Goal: Check status

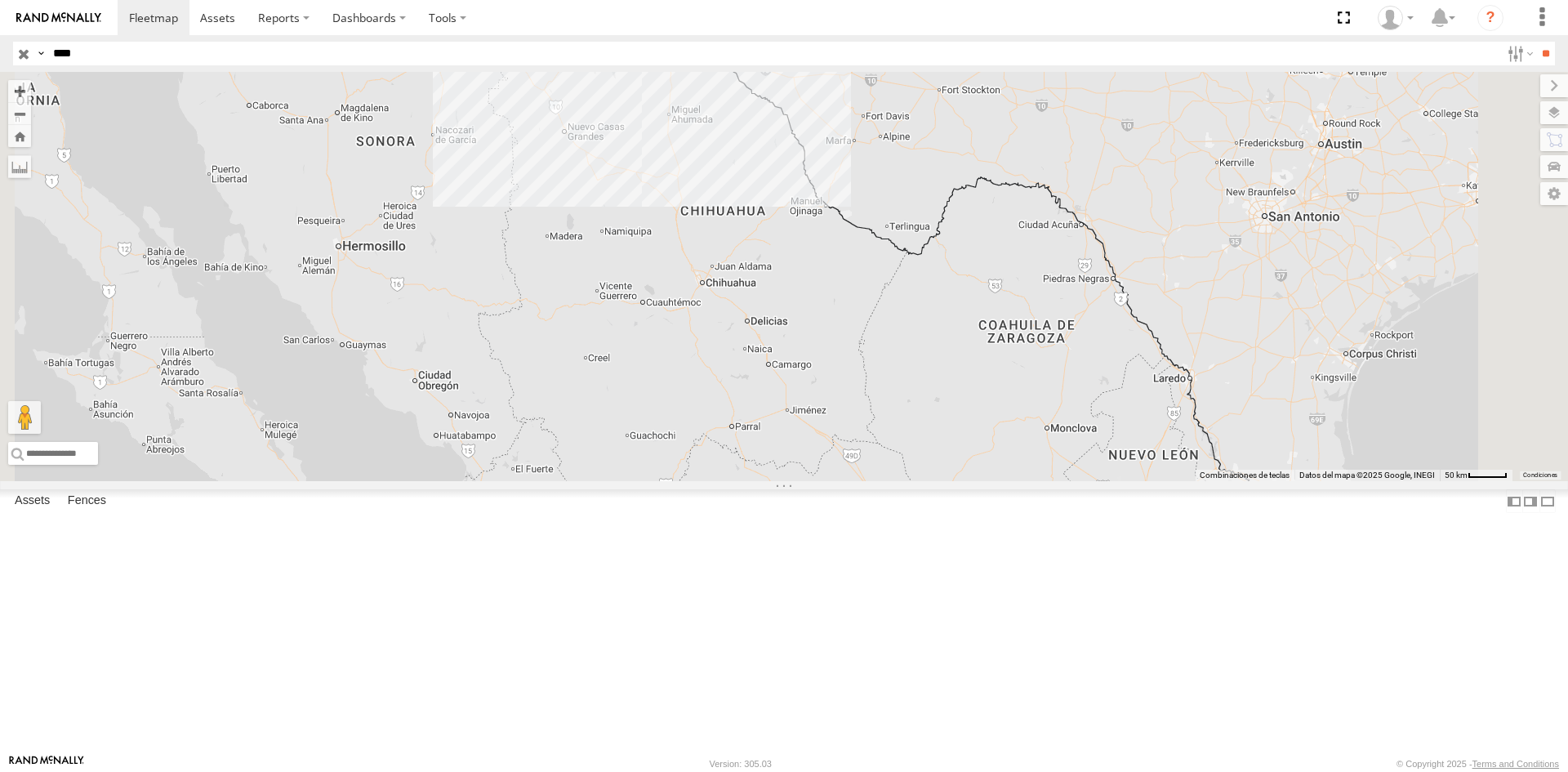
type input "****"
click at [1536, 41] on input "**" at bounding box center [1546, 53] width 19 height 24
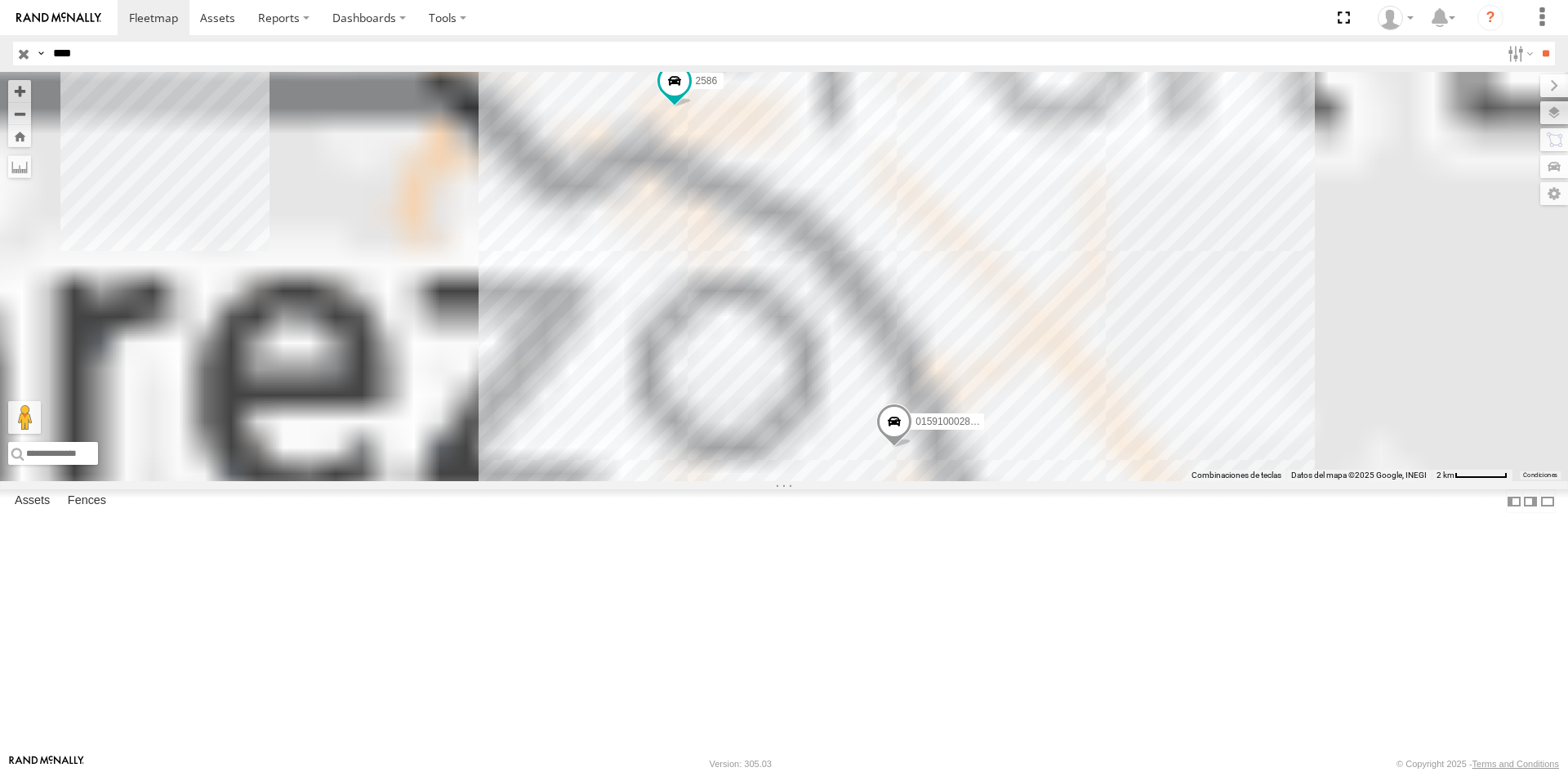
click at [0, 0] on div "FLEX SUR" at bounding box center [0, 0] width 0 height 0
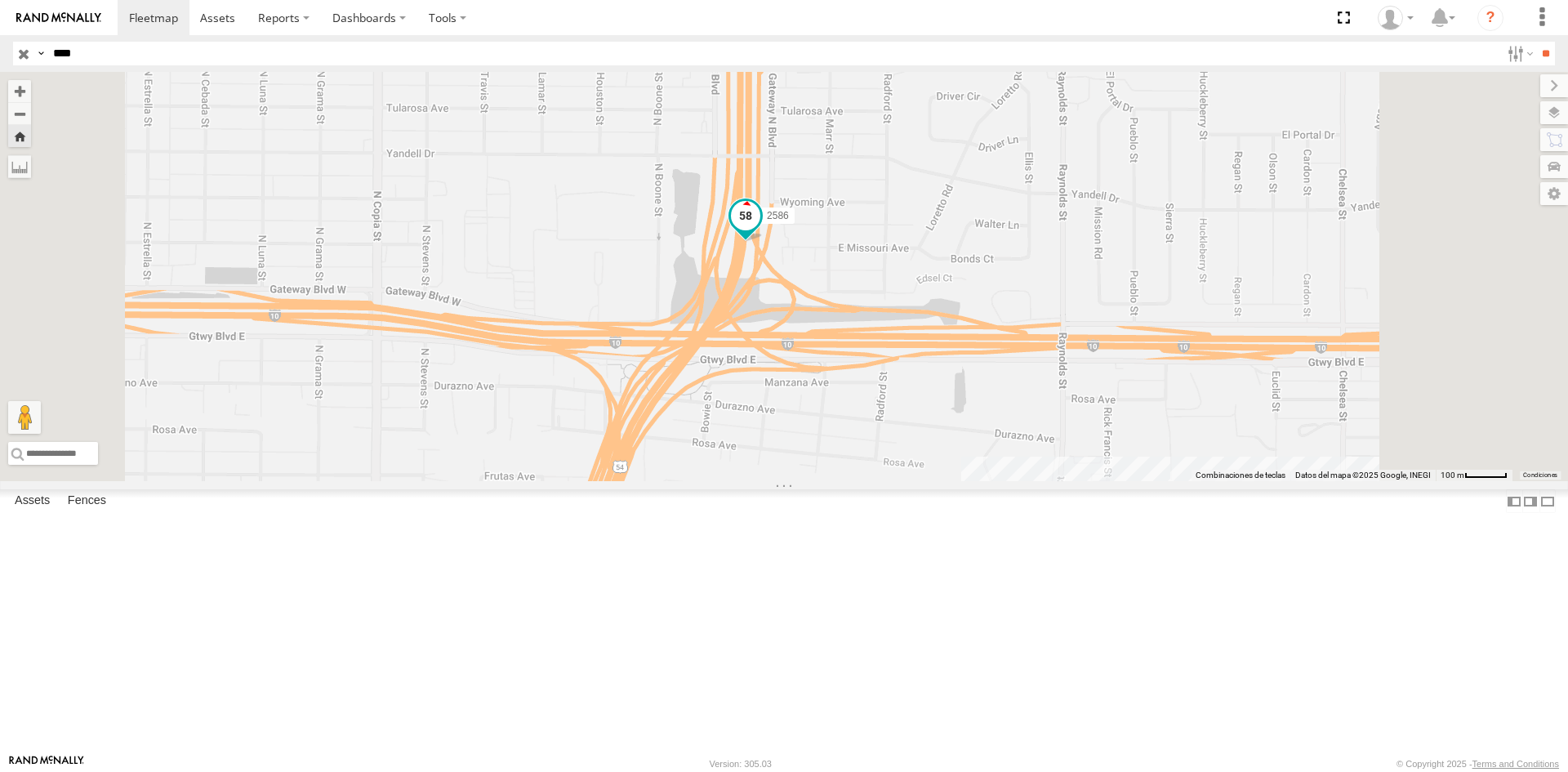
drag, startPoint x: 933, startPoint y: 358, endPoint x: 937, endPoint y: 398, distance: 40.2
click at [763, 241] on span at bounding box center [745, 219] width 36 height 44
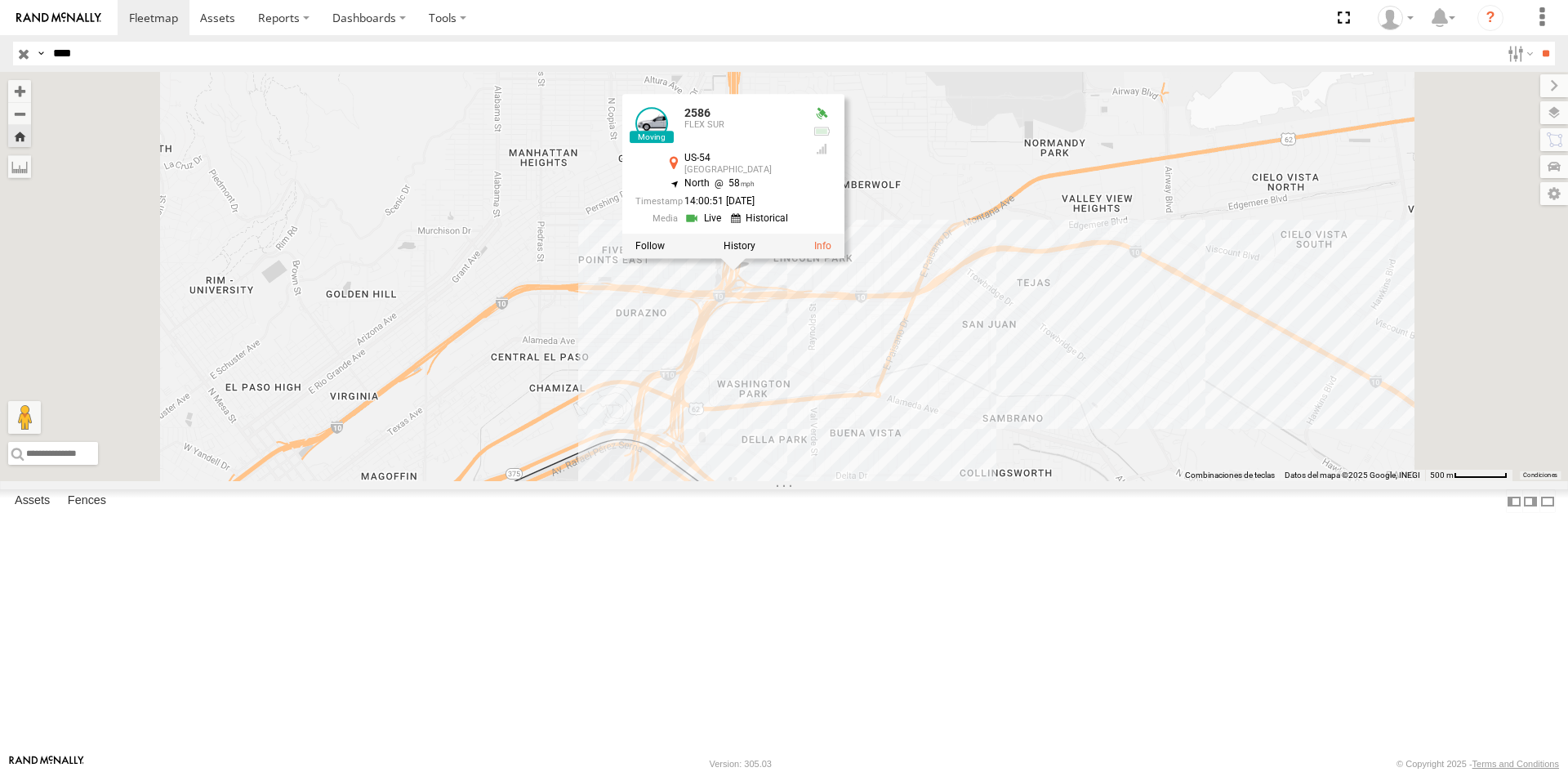
drag, startPoint x: 812, startPoint y: 396, endPoint x: 811, endPoint y: 417, distance: 21.0
click at [811, 417] on div "2586 2586 FLEX SUR US-54 [GEOGRAPHIC_DATA] 31.77968 , -106.44121 North 58 14:00…" at bounding box center [784, 276] width 1568 height 409
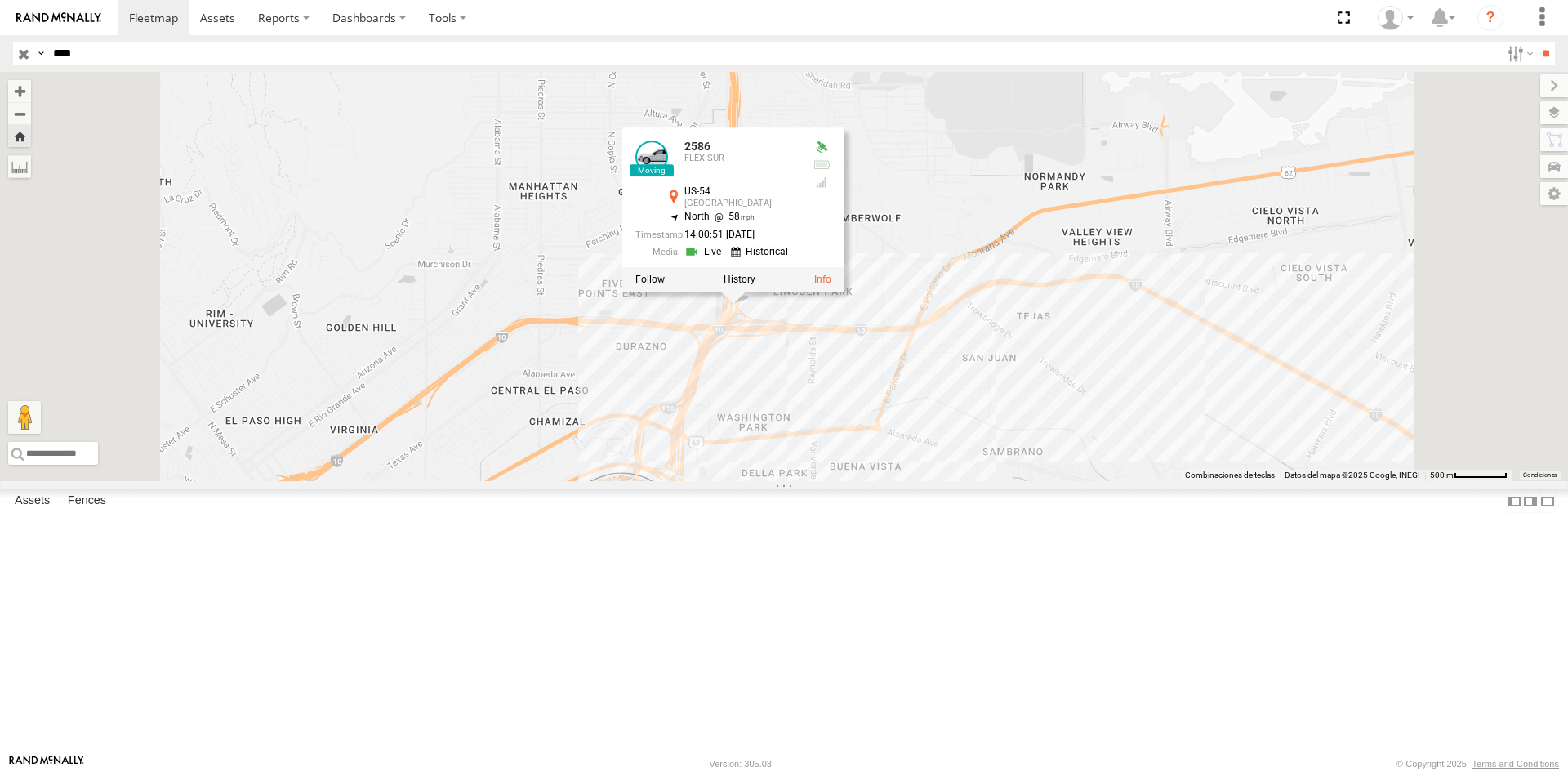
drag, startPoint x: 761, startPoint y: 270, endPoint x: 763, endPoint y: 360, distance: 90.0
click at [761, 346] on div "2586 2586 FLEX SUR US-54 [GEOGRAPHIC_DATA] 31.77968 , -106.44121 North 58 14:00…" at bounding box center [784, 276] width 1568 height 409
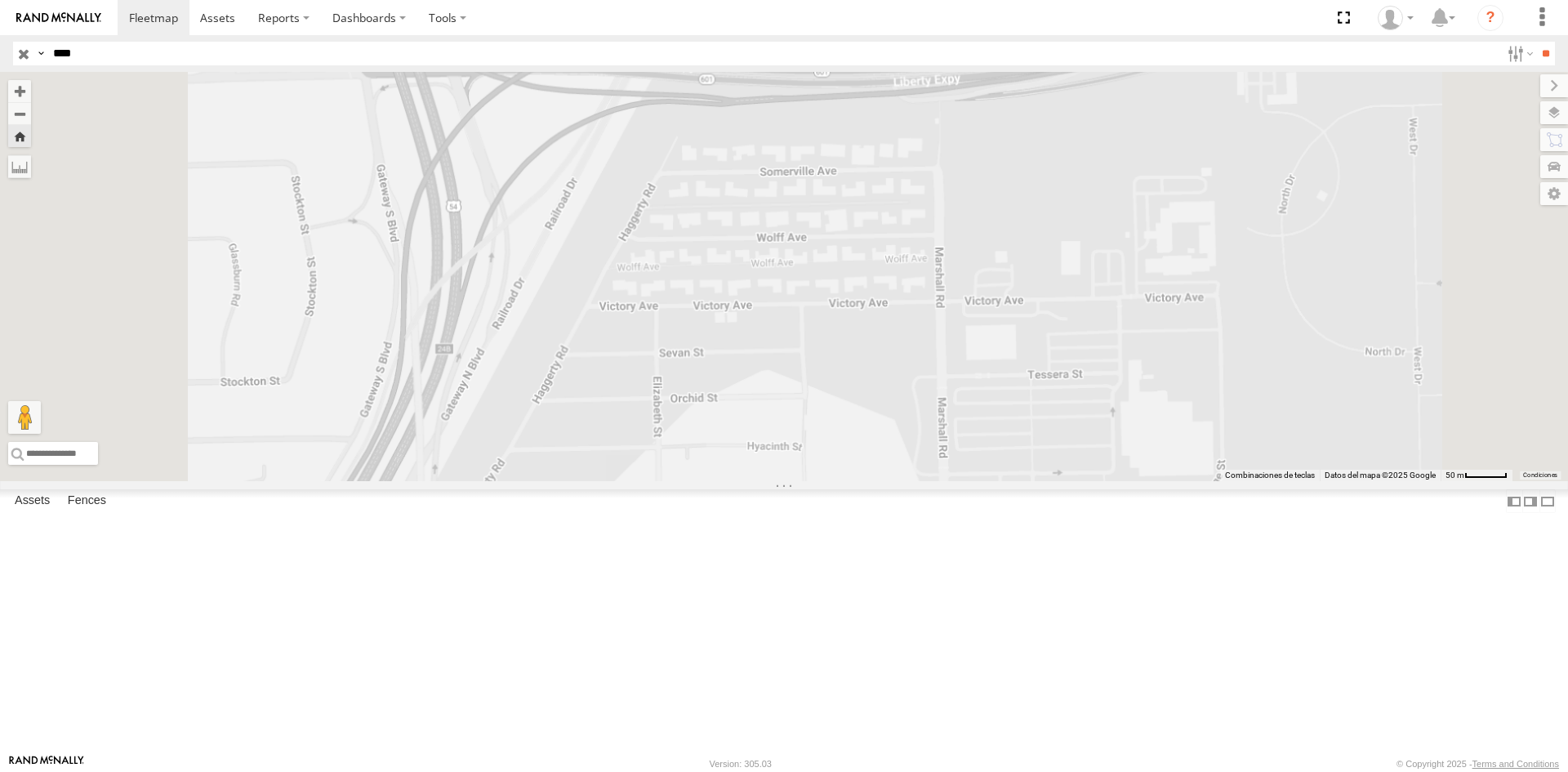
drag, startPoint x: 742, startPoint y: 425, endPoint x: 693, endPoint y: 452, distance: 55.9
click at [704, 450] on div "2586 2586 FLEX SUR US-54 El Paso 31.78212 , -106.44113 North 62 14:01:01 [DATE]" at bounding box center [784, 276] width 1568 height 409
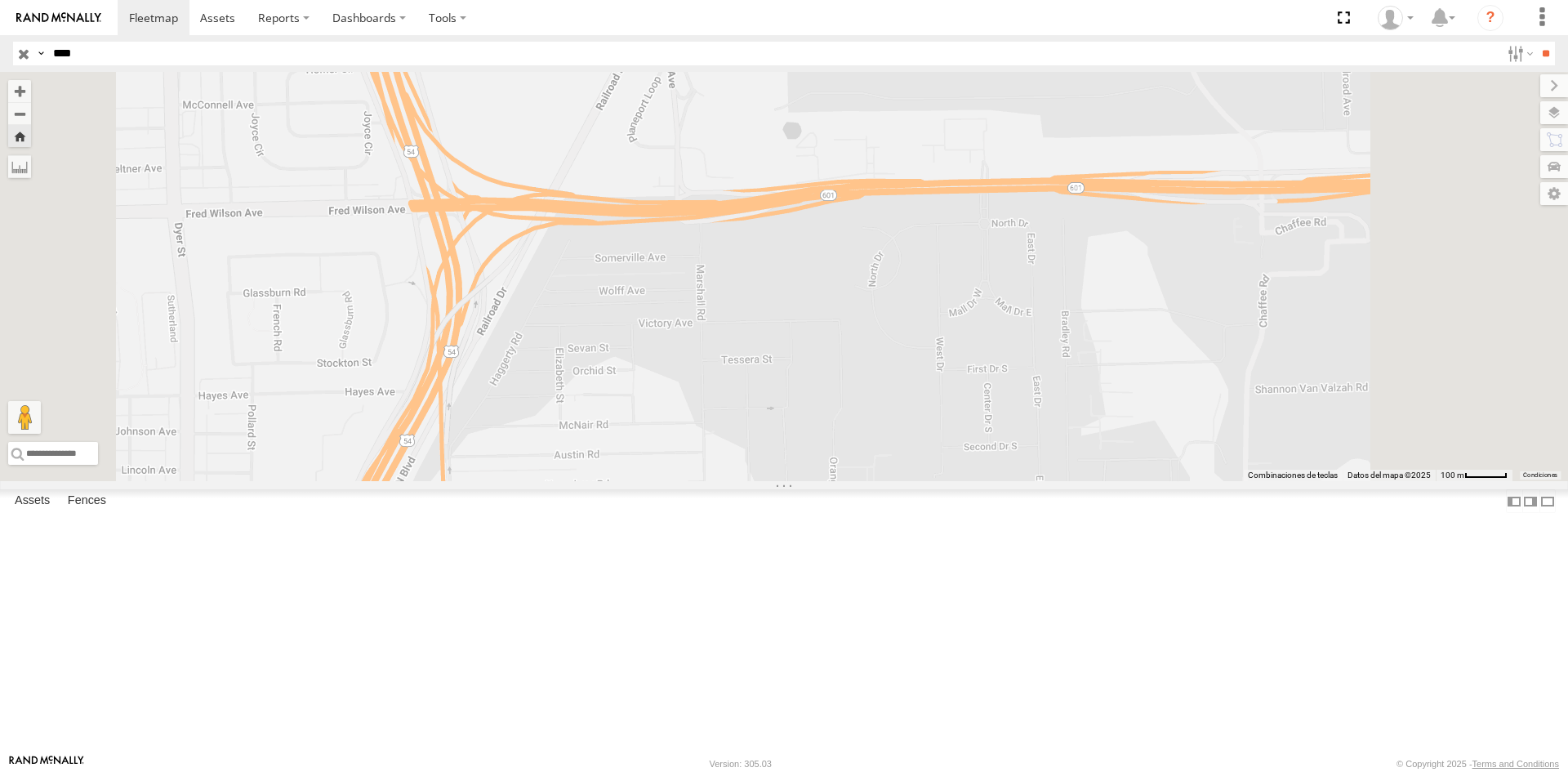
drag, startPoint x: 858, startPoint y: 462, endPoint x: 778, endPoint y: 444, distance: 82.0
click at [792, 450] on div "2586 2586 FLEX SUR US-54 El Paso 31.78212 , -106.44113 North 62 14:01:01 [DATE]" at bounding box center [784, 276] width 1568 height 409
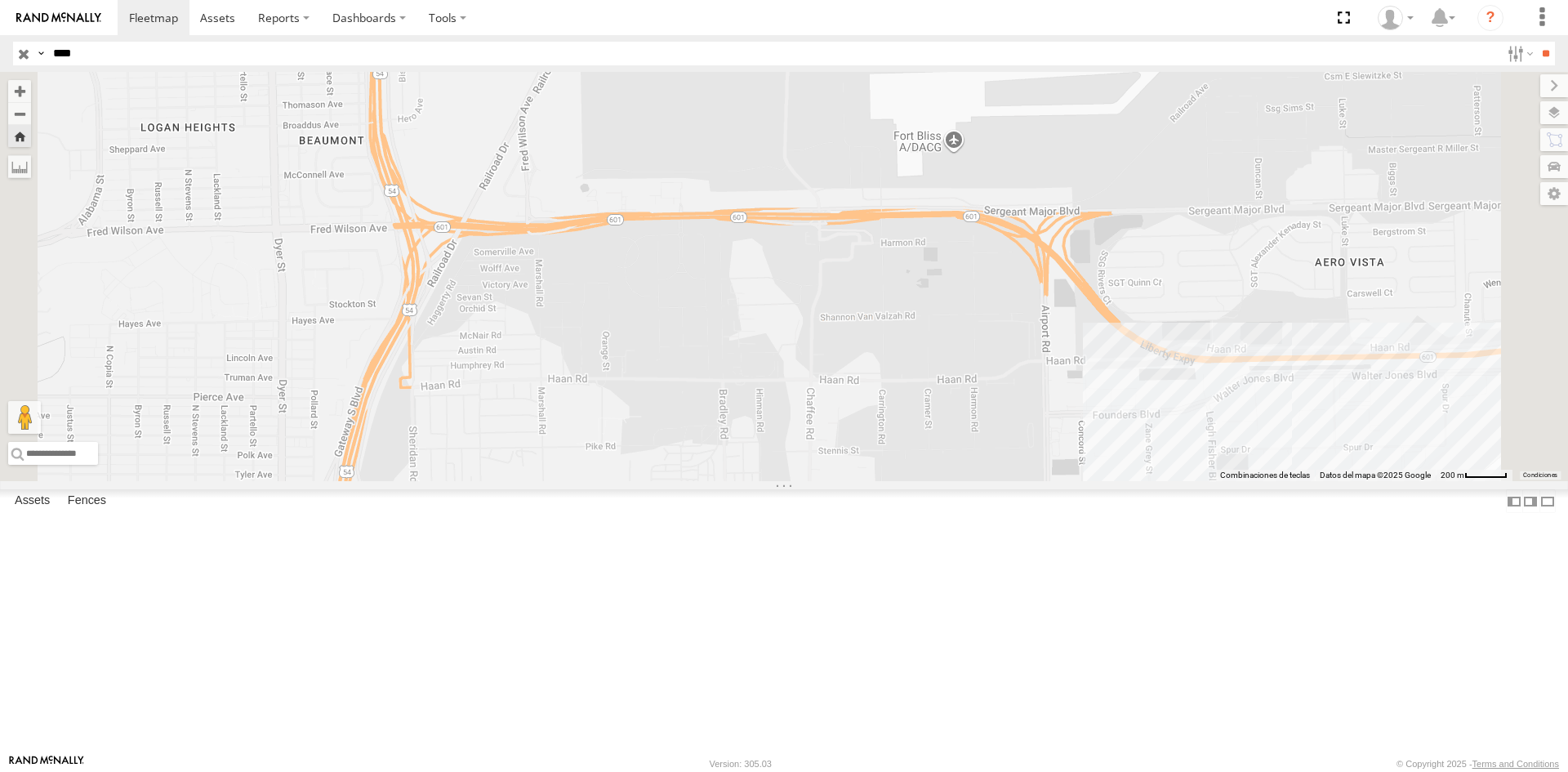
click at [772, 462] on div "2586 2586 FLEX SUR US-54 El Paso 31.78212 , -106.44113 North 62 14:01:01 [DATE]" at bounding box center [784, 276] width 1568 height 409
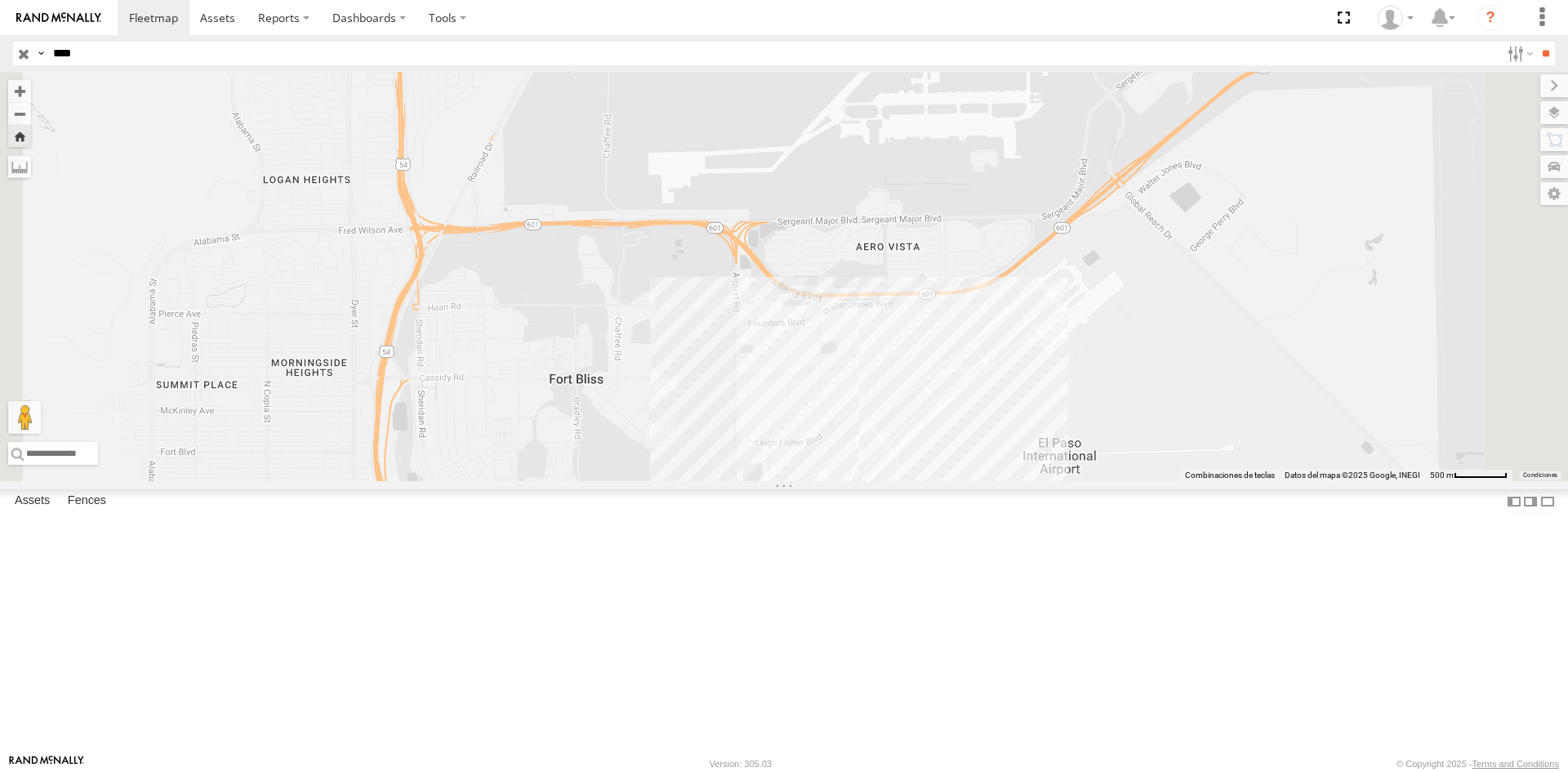
click at [816, 466] on div "2586 2586 FLEX SUR US-54 El Paso 31.78212 , -106.44113 North 62 14:01:01 [DATE]" at bounding box center [784, 276] width 1568 height 409
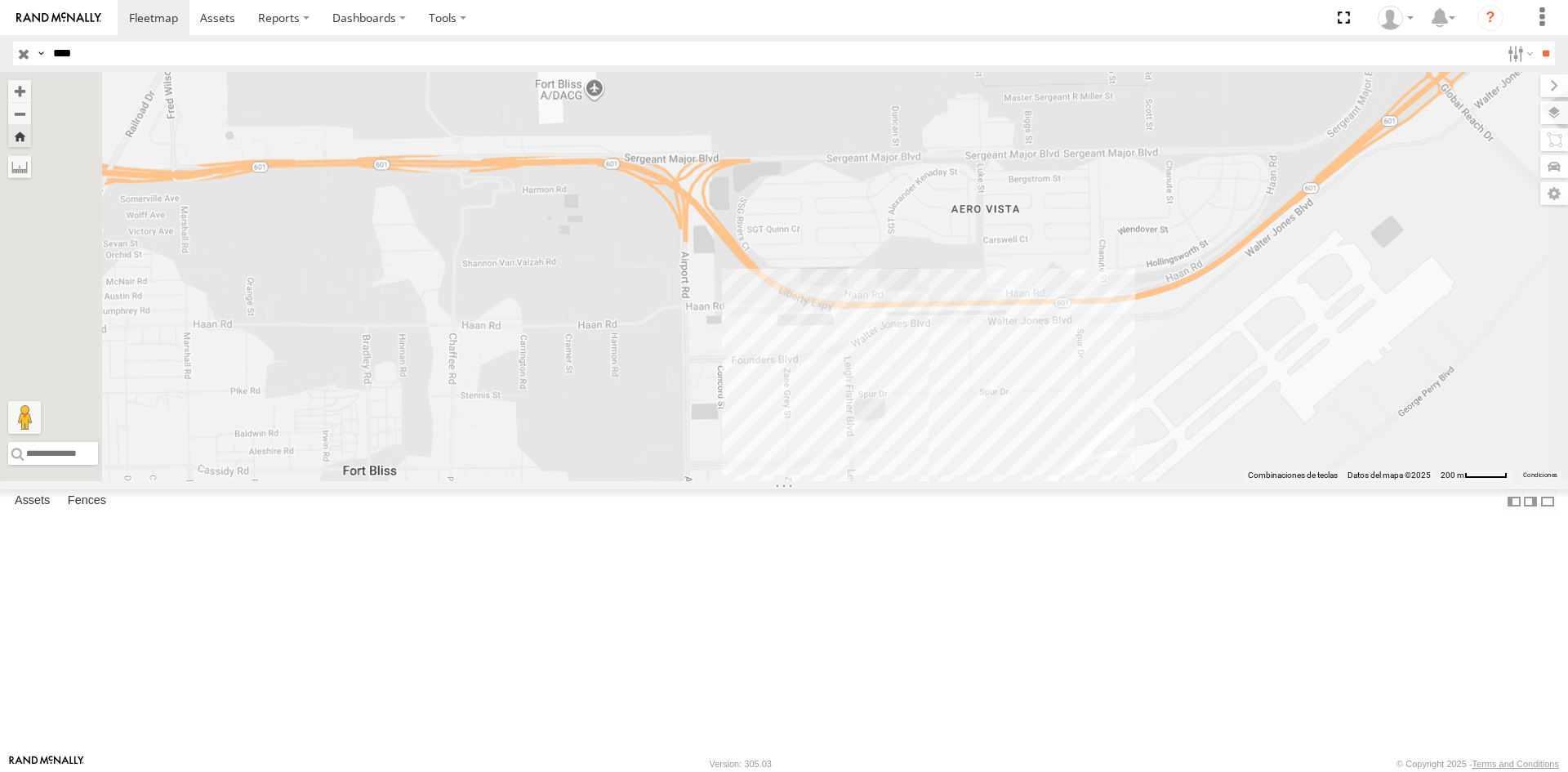
drag, startPoint x: 541, startPoint y: 440, endPoint x: 738, endPoint y: 399, distance: 201.2
click at [718, 404] on div "2586 2586 FLEX SUR US-54 [GEOGRAPHIC_DATA] 31.78389 , -106.44108 North 62 14:01…" at bounding box center [784, 276] width 1568 height 409
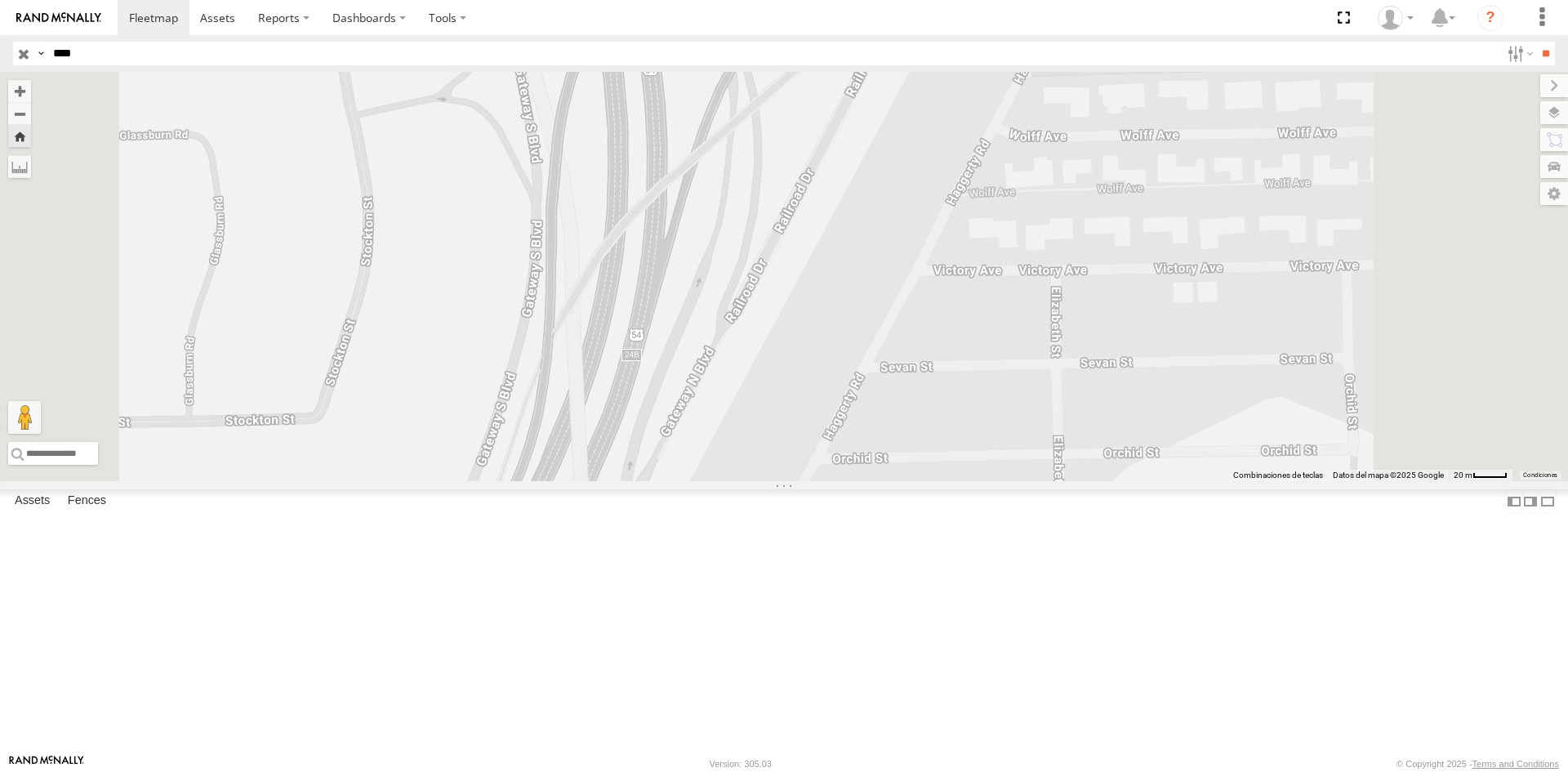
drag, startPoint x: 902, startPoint y: 396, endPoint x: 861, endPoint y: 467, distance: 82.0
click at [864, 466] on div "2586 2586 FLEX SUR US-54 [GEOGRAPHIC_DATA] 31.78389 , -106.44108 North 62 14:01…" at bounding box center [784, 276] width 1568 height 409
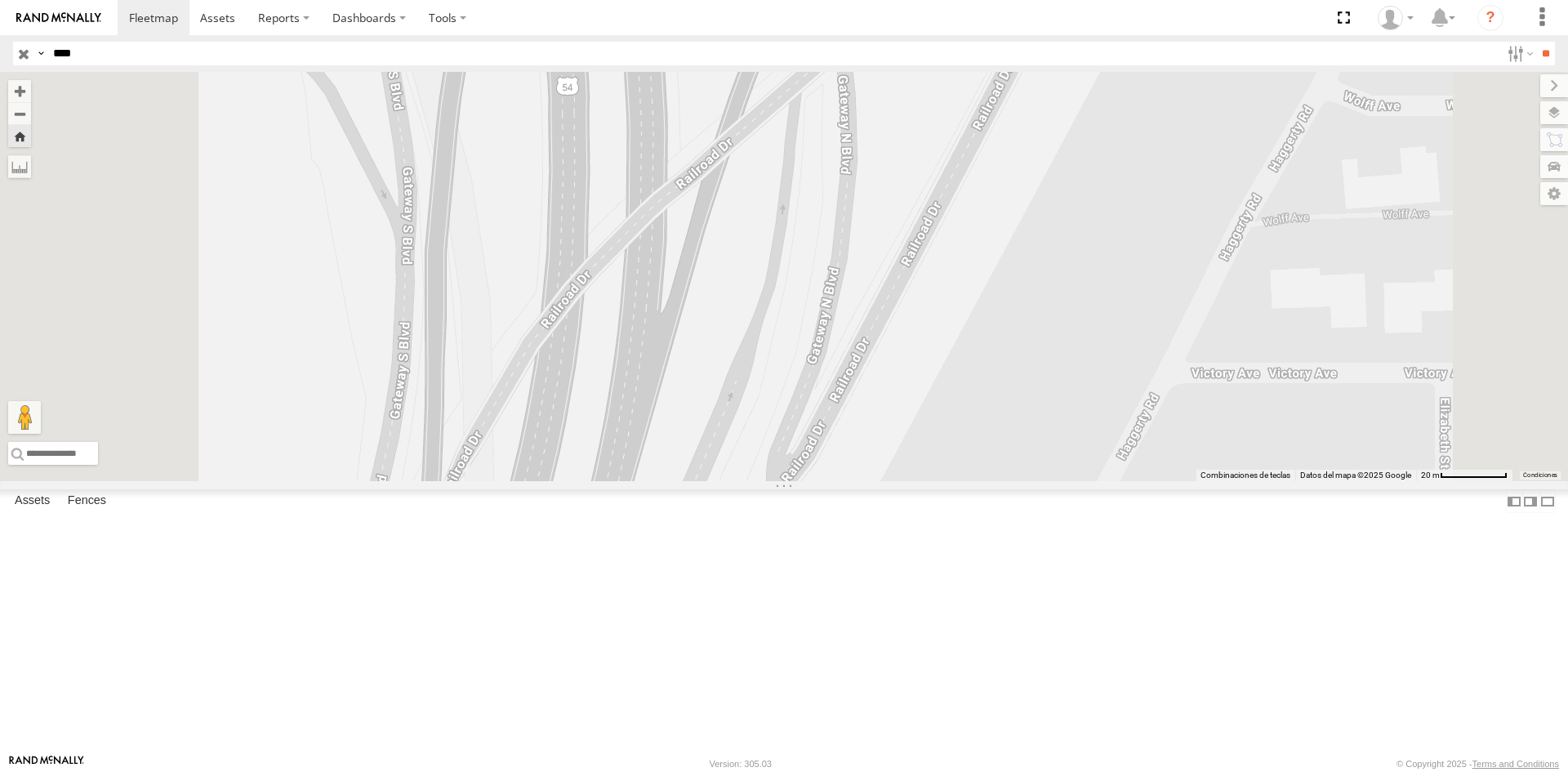
drag, startPoint x: 967, startPoint y: 355, endPoint x: 934, endPoint y: 482, distance: 131.2
click at [940, 470] on div "2586 2586 FLEX SUR US-54 [GEOGRAPHIC_DATA] 31.78389 , -106.44108 North 62 14:01…" at bounding box center [784, 276] width 1568 height 409
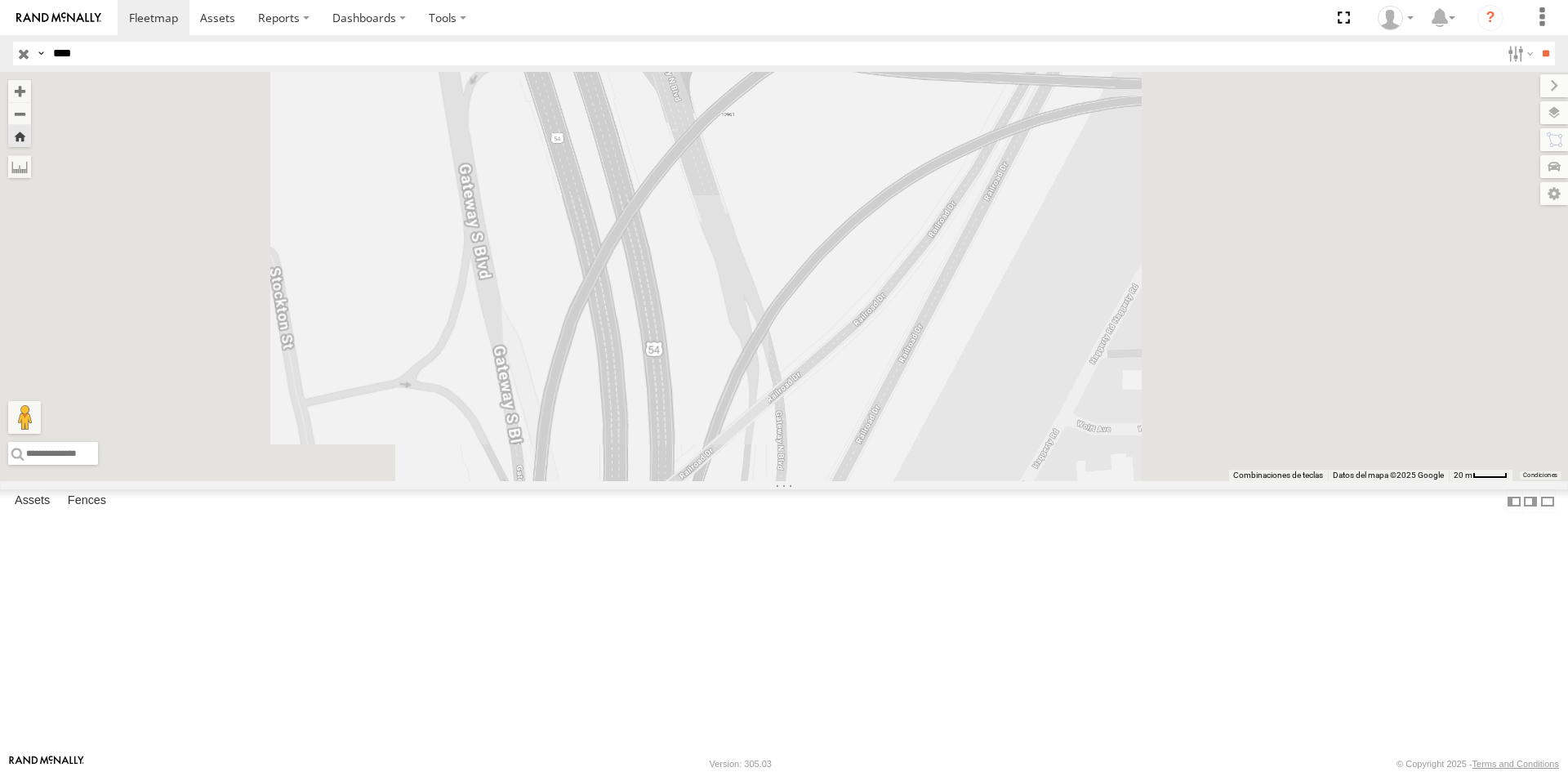
drag, startPoint x: 1215, startPoint y: 397, endPoint x: 985, endPoint y: 390, distance: 230.1
click at [1143, 407] on div "2586 2586 FLEX SUR US-54 [GEOGRAPHIC_DATA] 31.78389 , -106.44108 North 62 14:01…" at bounding box center [784, 276] width 1568 height 409
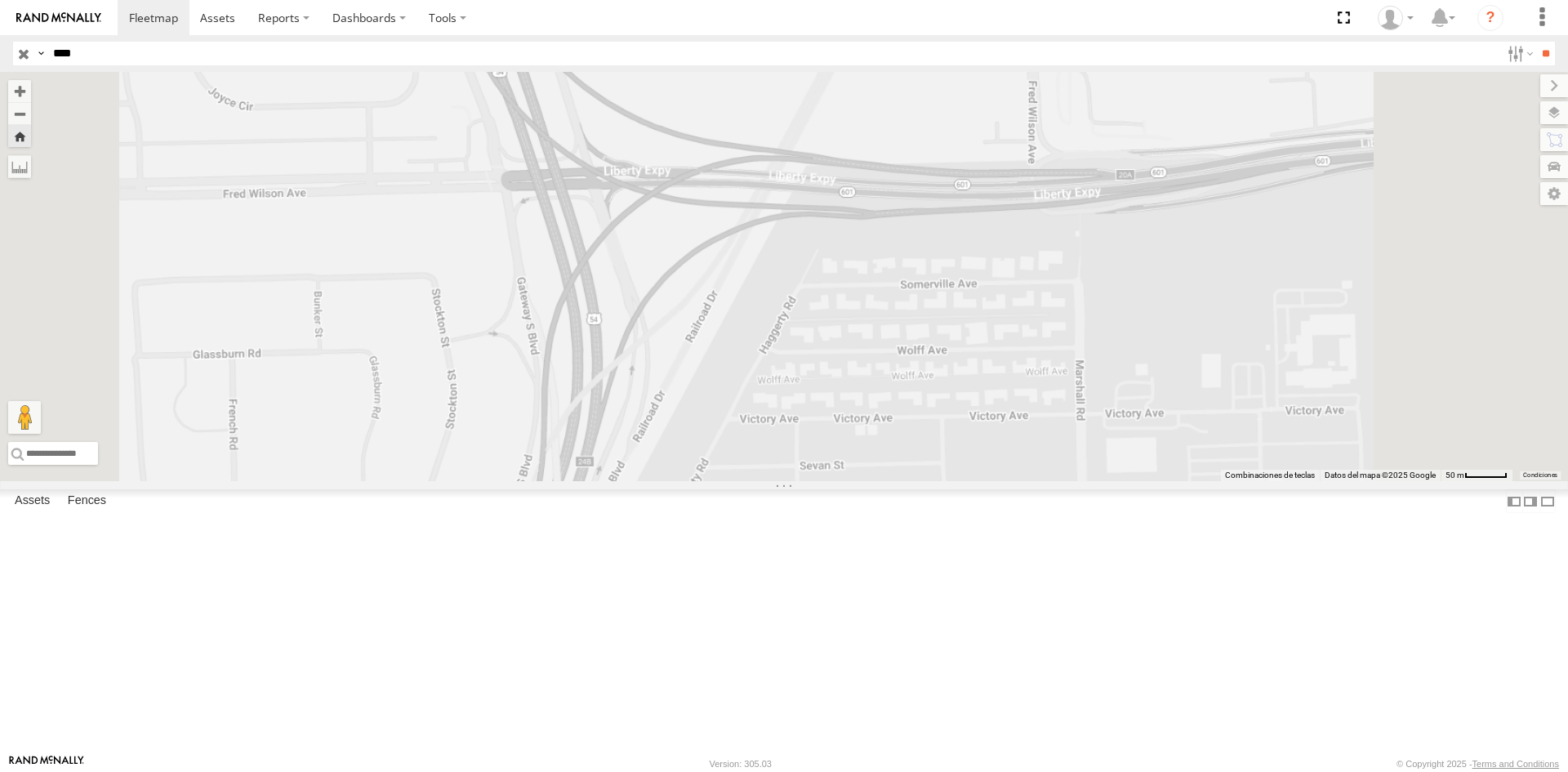
drag, startPoint x: 1198, startPoint y: 396, endPoint x: 1130, endPoint y: 406, distance: 68.7
click at [1133, 406] on div "2586 2586 FLEX SUR US-54 [GEOGRAPHIC_DATA] 31.78389 , -106.44108 North 62 14:01…" at bounding box center [784, 276] width 1568 height 409
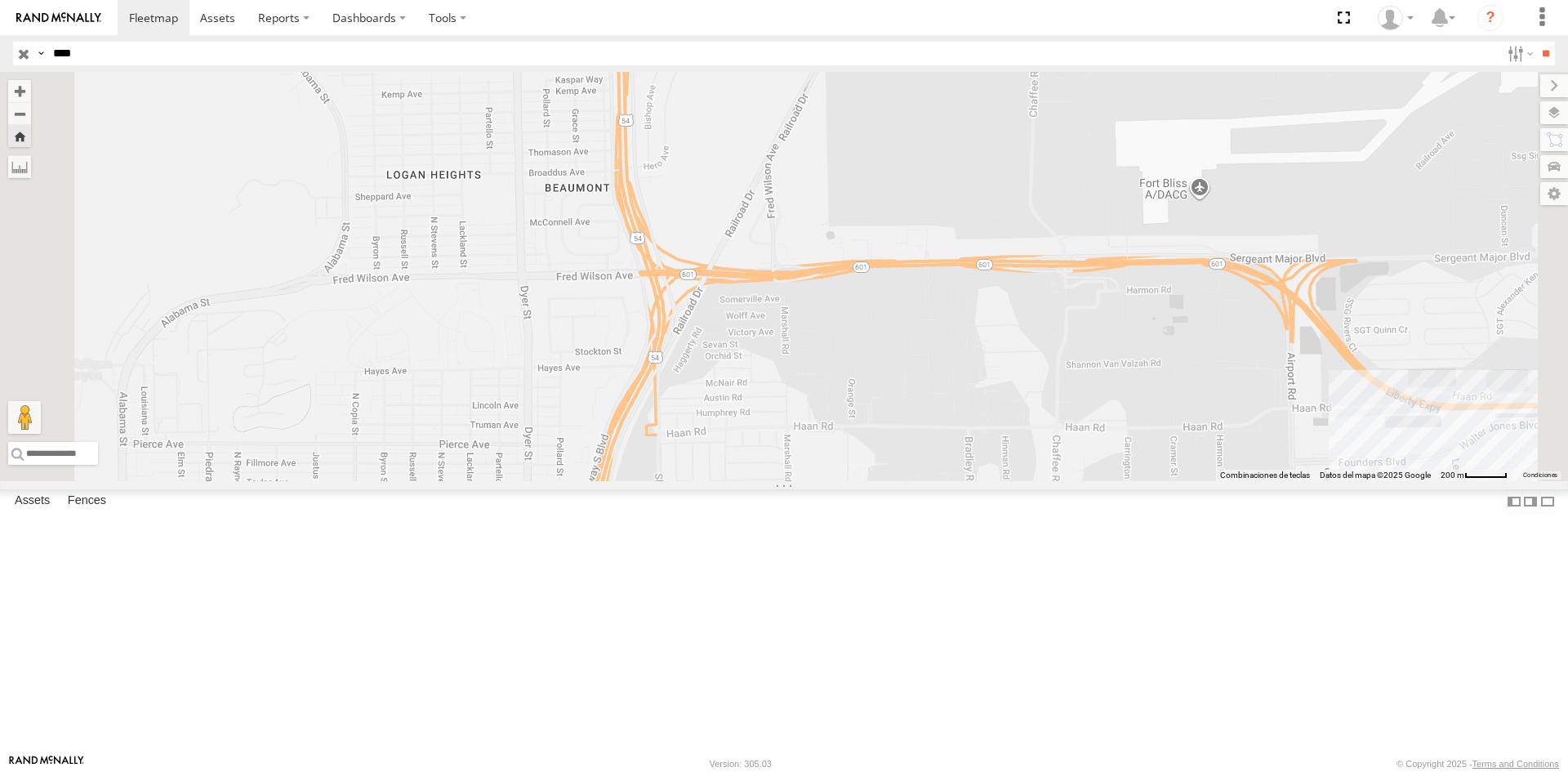
drag, startPoint x: 1049, startPoint y: 434, endPoint x: 963, endPoint y: 437, distance: 86.1
click at [970, 438] on div "2586 2586 FLEX SUR US-54 [GEOGRAPHIC_DATA] 31.78389 , -106.44108 North 62 14:01…" at bounding box center [784, 276] width 1568 height 409
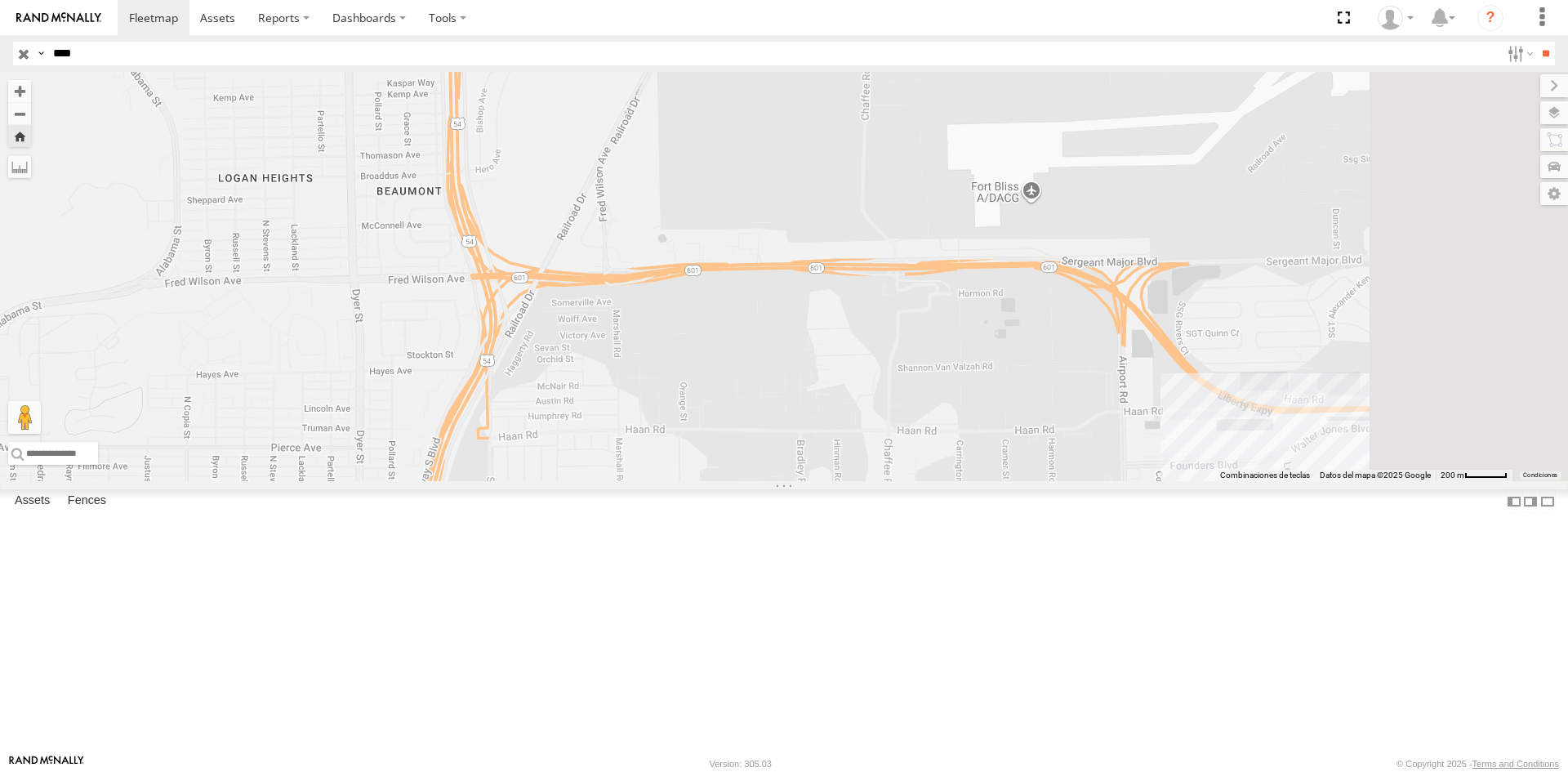
drag, startPoint x: 1175, startPoint y: 450, endPoint x: 1068, endPoint y: 430, distance: 108.9
click at [1085, 433] on div "2586 2586 FLEX SUR US-54 [GEOGRAPHIC_DATA] 31.78389 , -106.44108 North 62 14:01…" at bounding box center [784, 276] width 1568 height 409
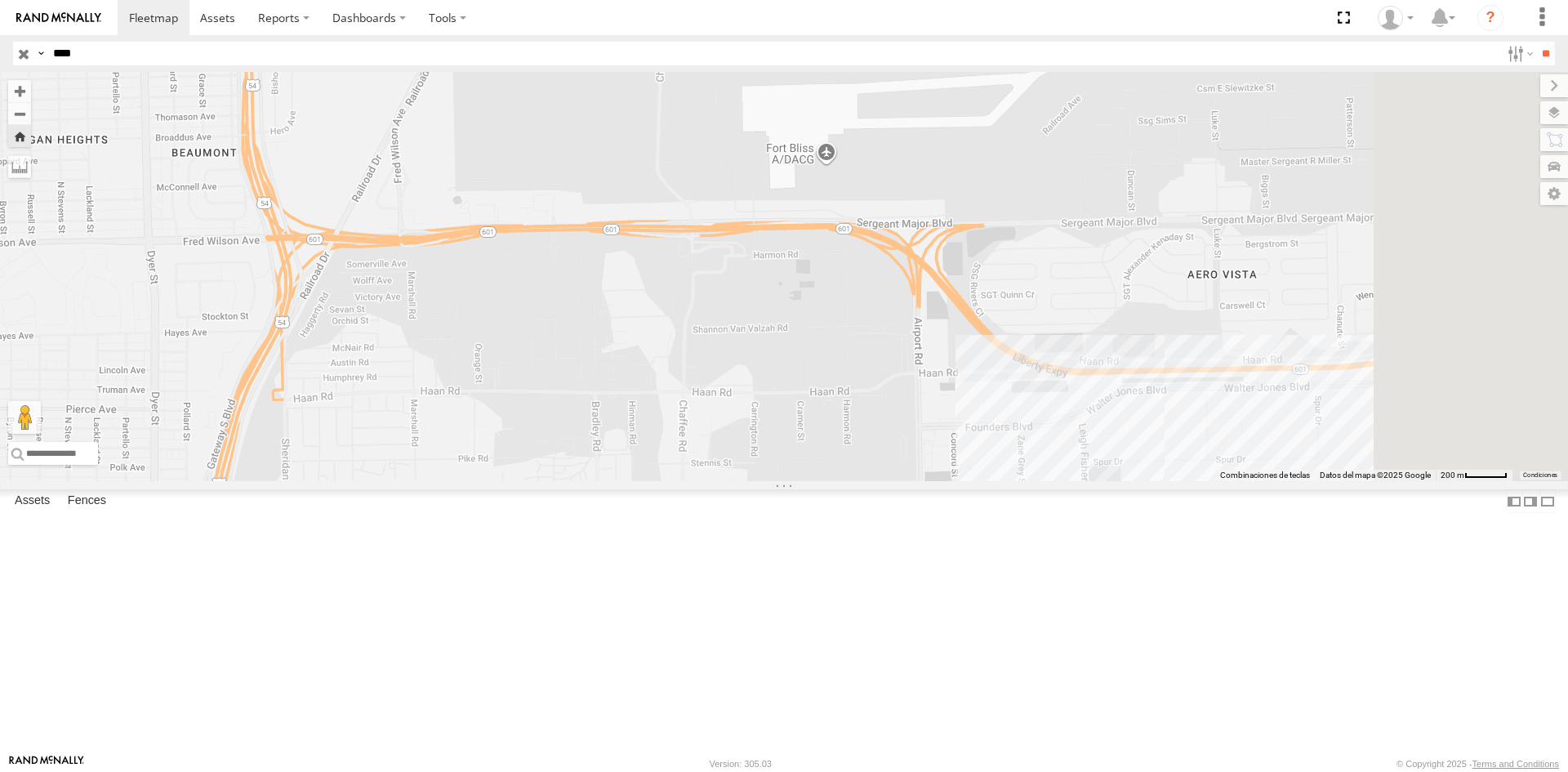
drag, startPoint x: 1282, startPoint y: 519, endPoint x: 1167, endPoint y: 493, distance: 117.9
click at [1187, 481] on div "2586 2586 FLEX SUR US-54 [GEOGRAPHIC_DATA] 31.78389 , -106.44108 North 62 14:01…" at bounding box center [784, 276] width 1568 height 409
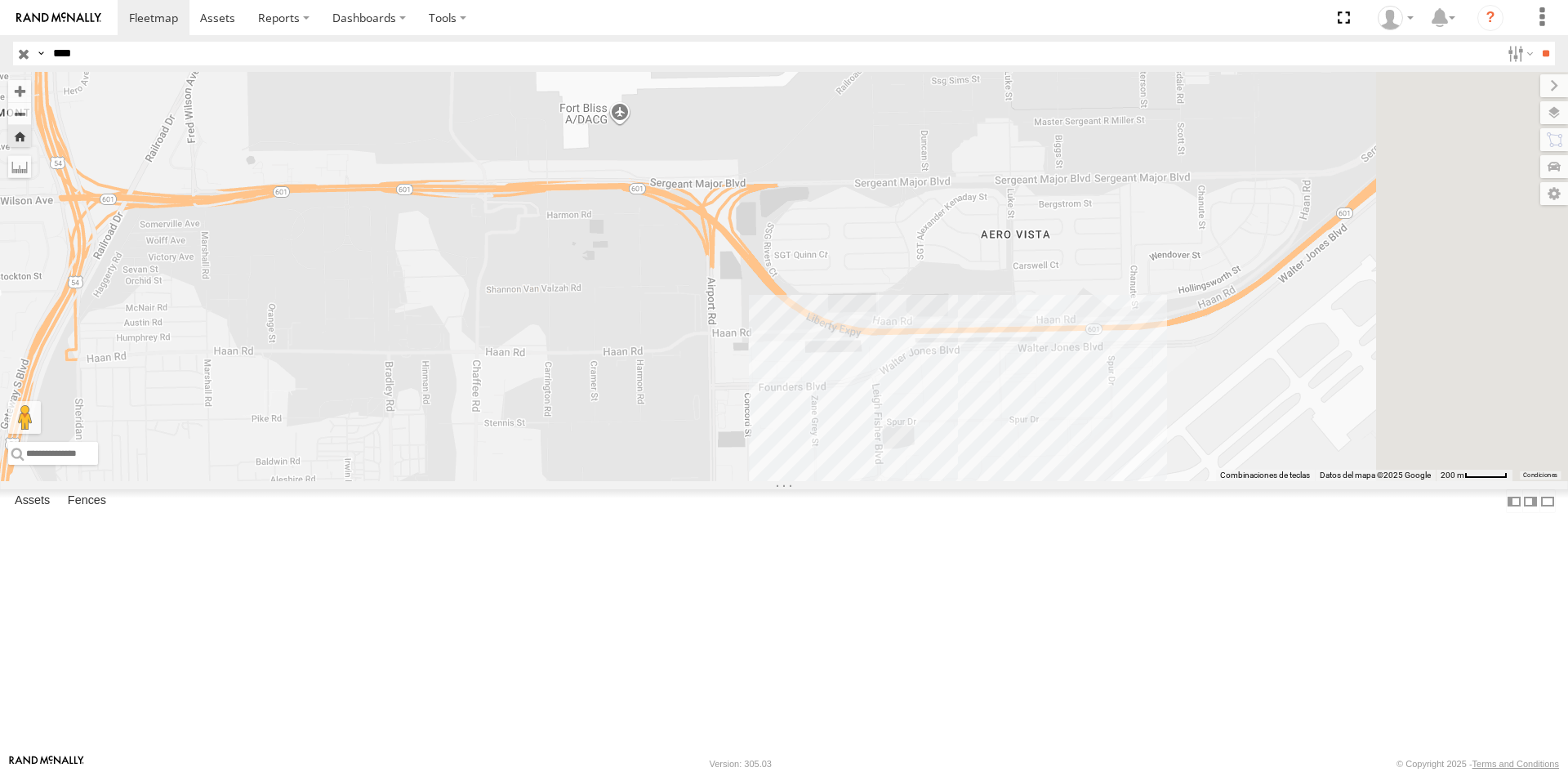
drag, startPoint x: 1234, startPoint y: 483, endPoint x: 1032, endPoint y: 435, distance: 207.6
click at [1090, 450] on div "2586 2586 FLEX SUR US-54 [GEOGRAPHIC_DATA] 31.78389 , -106.44108 North 62 14:01…" at bounding box center [784, 276] width 1568 height 409
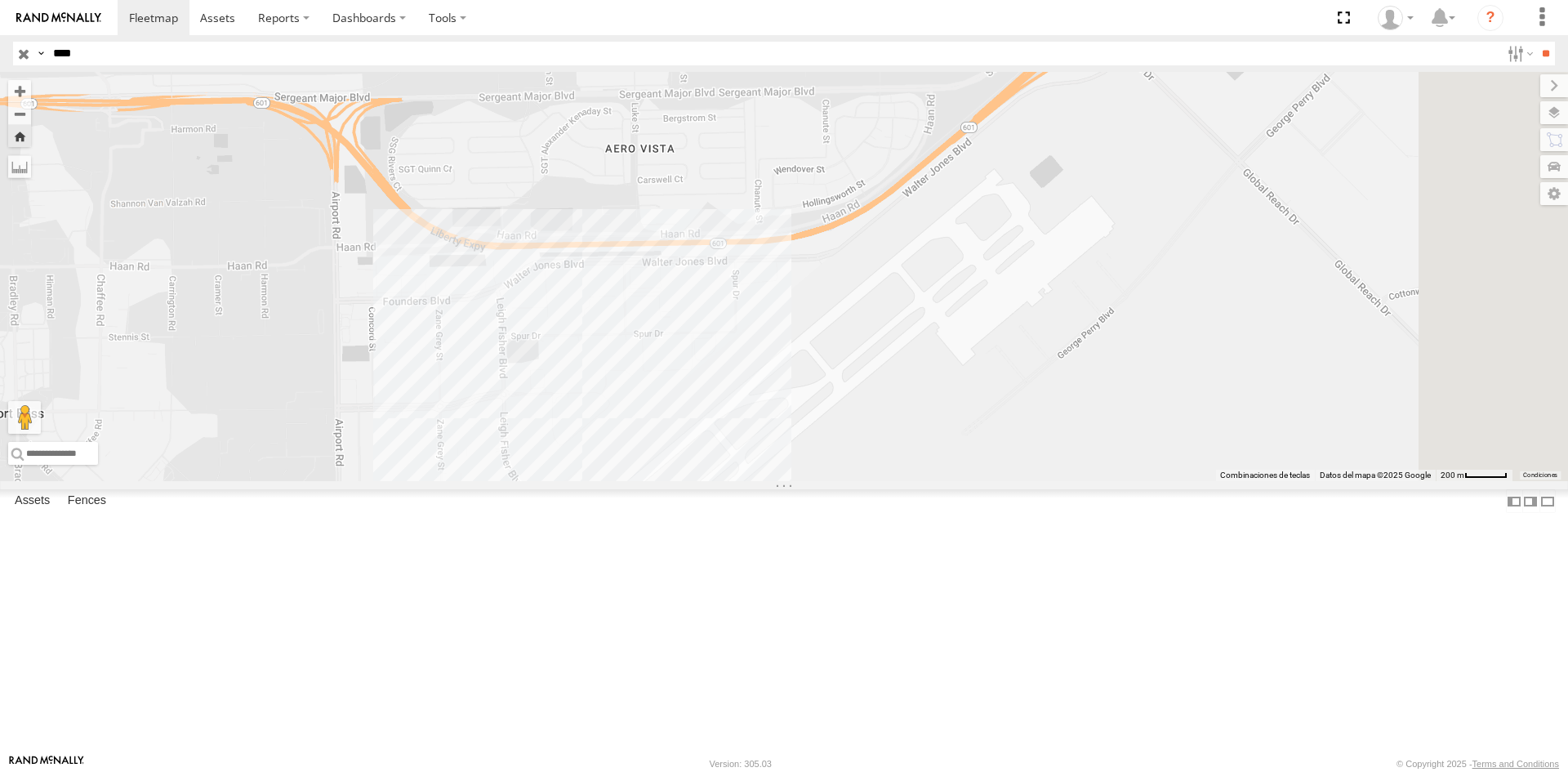
drag, startPoint x: 1206, startPoint y: 341, endPoint x: 1168, endPoint y: 377, distance: 52.3
click at [1177, 372] on div "2586 2586 FLEX SUR US-54 [GEOGRAPHIC_DATA] 31.78389 , -106.44108 North 62 14:01…" at bounding box center [784, 276] width 1568 height 409
